Goal: Information Seeking & Learning: Learn about a topic

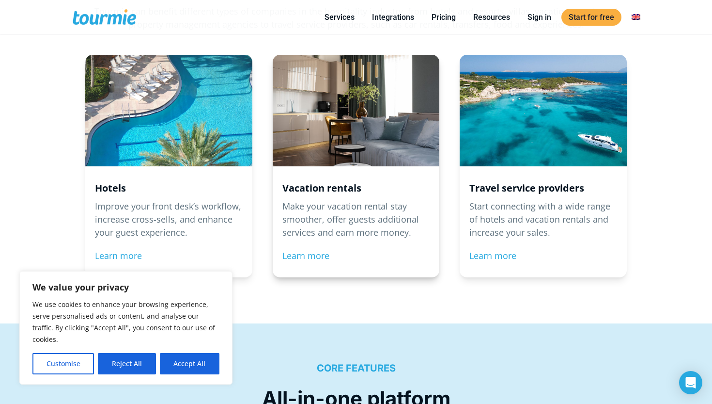
scroll to position [1020, 0]
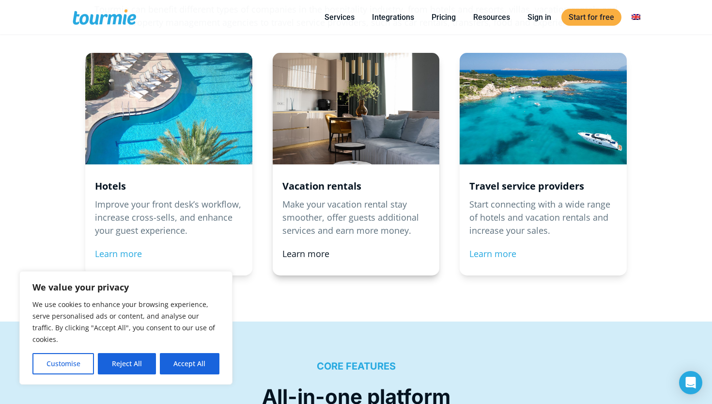
click at [312, 250] on link "Learn more" at bounding box center [305, 254] width 47 height 12
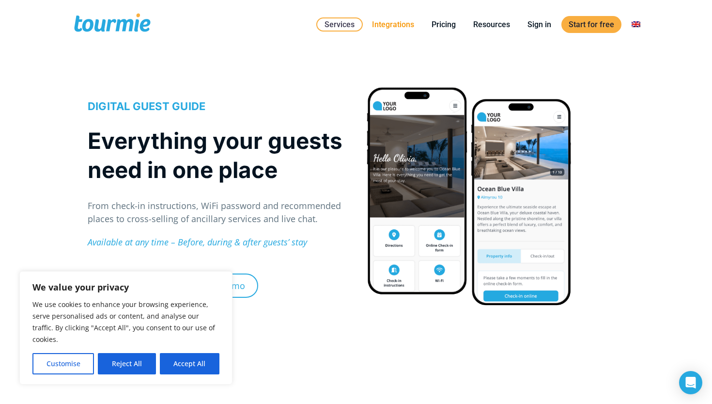
click at [391, 27] on link "Integrations" at bounding box center [393, 24] width 57 height 12
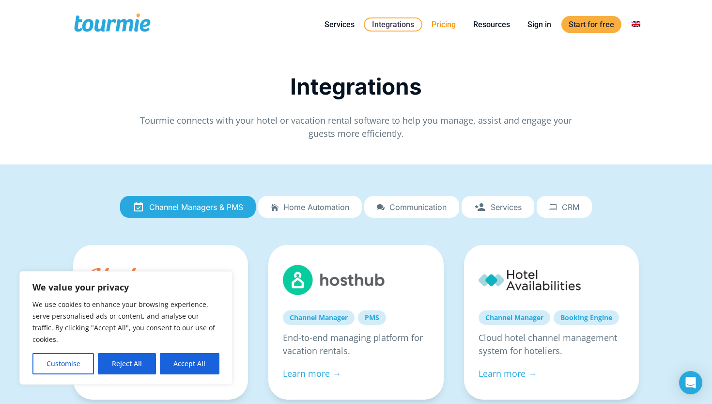
click at [444, 26] on link "Pricing" at bounding box center [443, 24] width 39 height 12
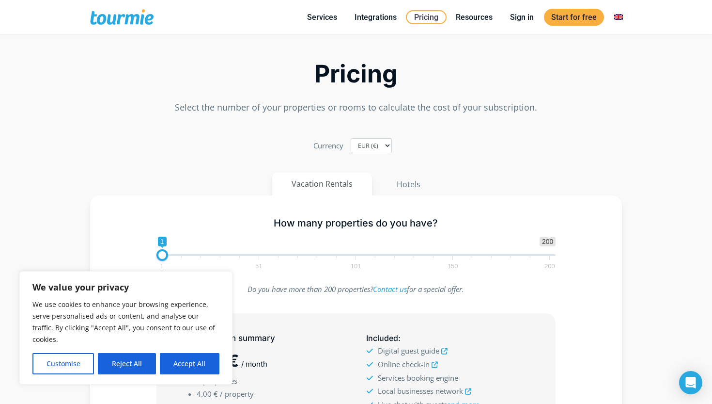
scroll to position [38, 0]
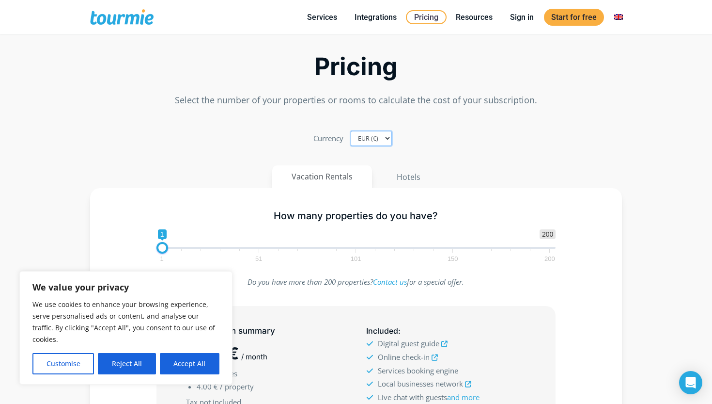
select select "USD"
drag, startPoint x: 163, startPoint y: 248, endPoint x: 169, endPoint y: 248, distance: 5.4
click at [169, 248] on span at bounding box center [168, 248] width 12 height 12
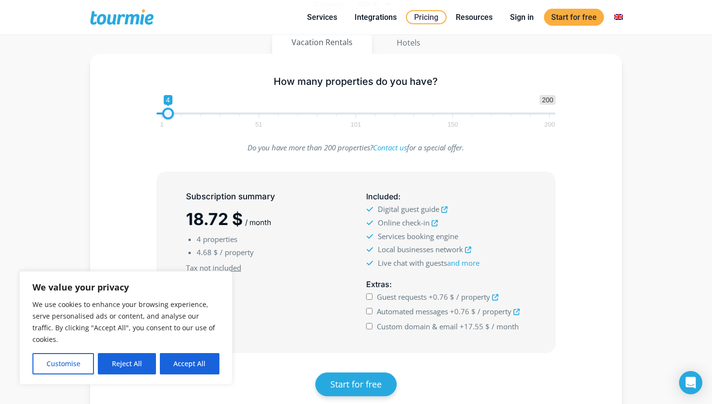
scroll to position [0, 0]
drag, startPoint x: 167, startPoint y: 111, endPoint x: 173, endPoint y: 112, distance: 6.0
click at [173, 112] on span at bounding box center [174, 114] width 12 height 12
click at [171, 112] on span at bounding box center [172, 114] width 12 height 12
type input "4"
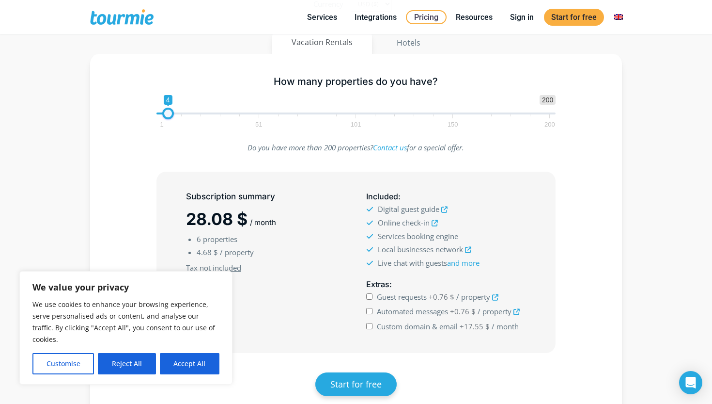
click at [167, 112] on span at bounding box center [168, 114] width 12 height 12
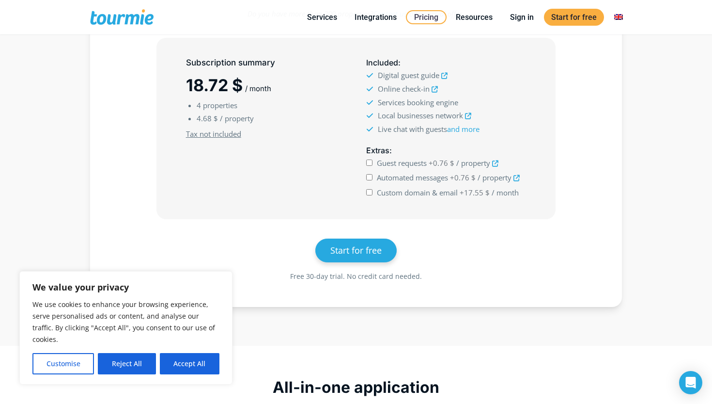
scroll to position [307, 0]
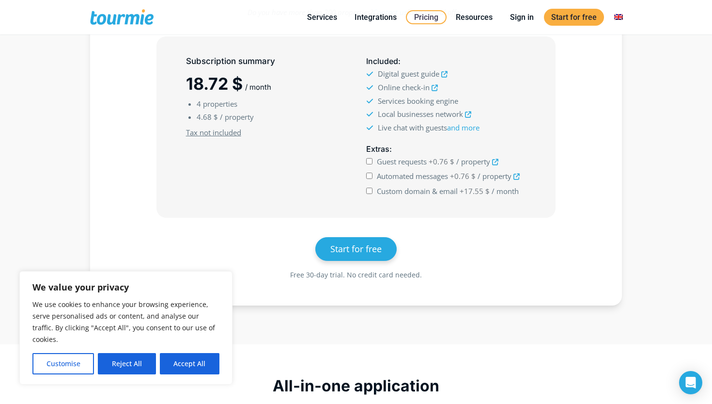
click at [444, 74] on icon at bounding box center [444, 74] width 6 height 6
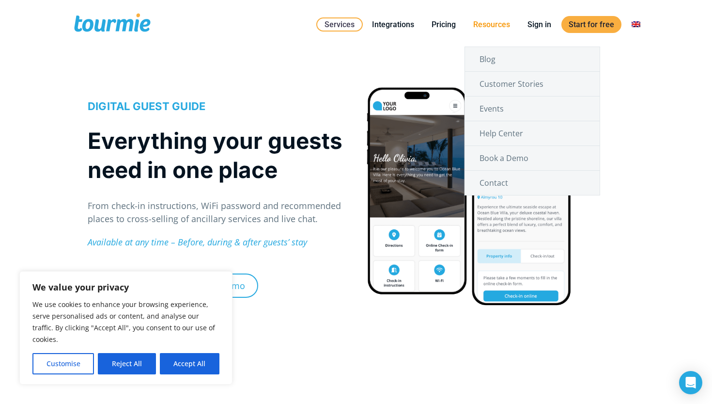
click at [485, 25] on link "Resources" at bounding box center [491, 24] width 51 height 12
